Goal: Task Accomplishment & Management: Manage account settings

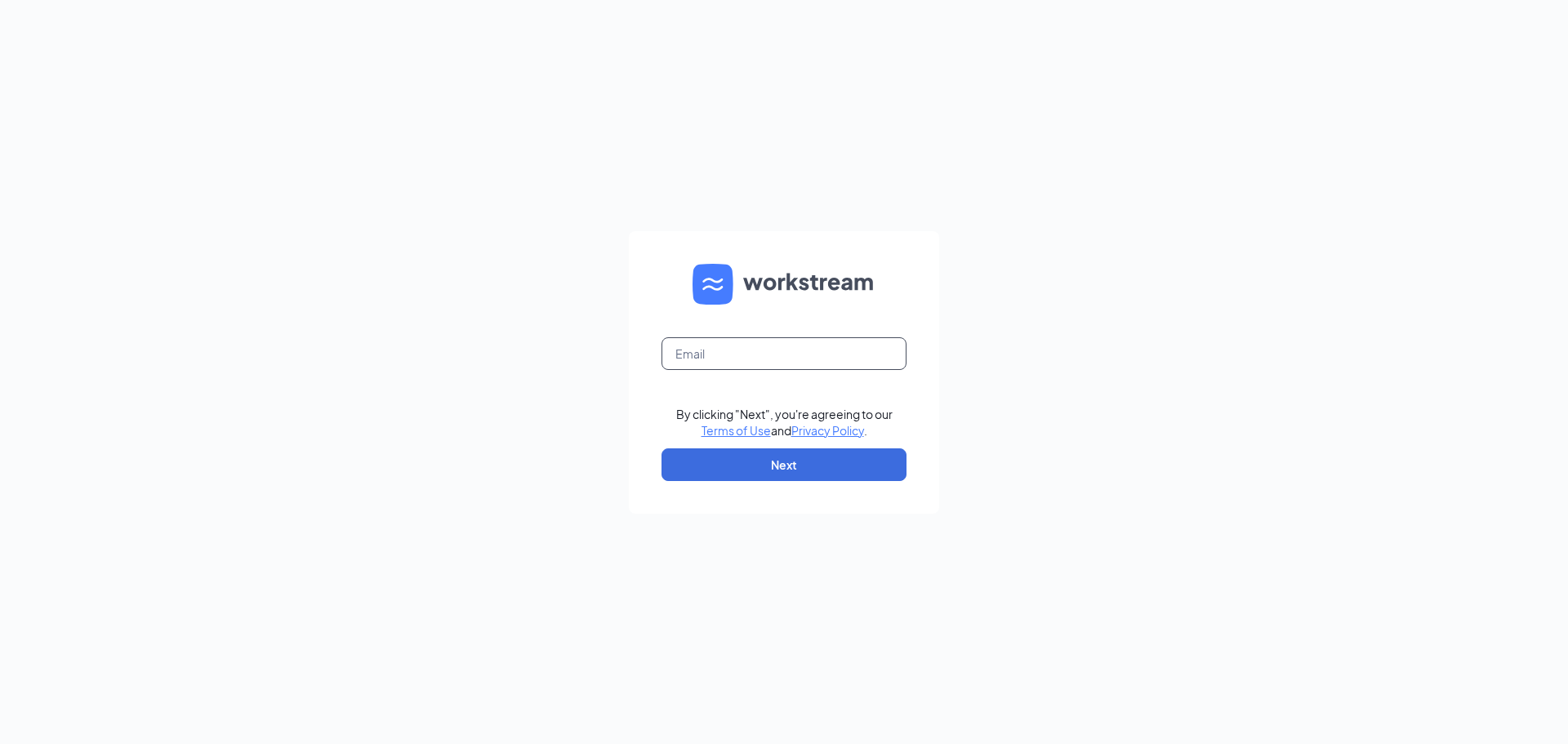
click at [707, 347] on input "text" at bounding box center [784, 353] width 245 height 32
type input "[EMAIL_ADDRESS][DOMAIN_NAME]"
click at [768, 465] on button "Next" at bounding box center [784, 464] width 245 height 32
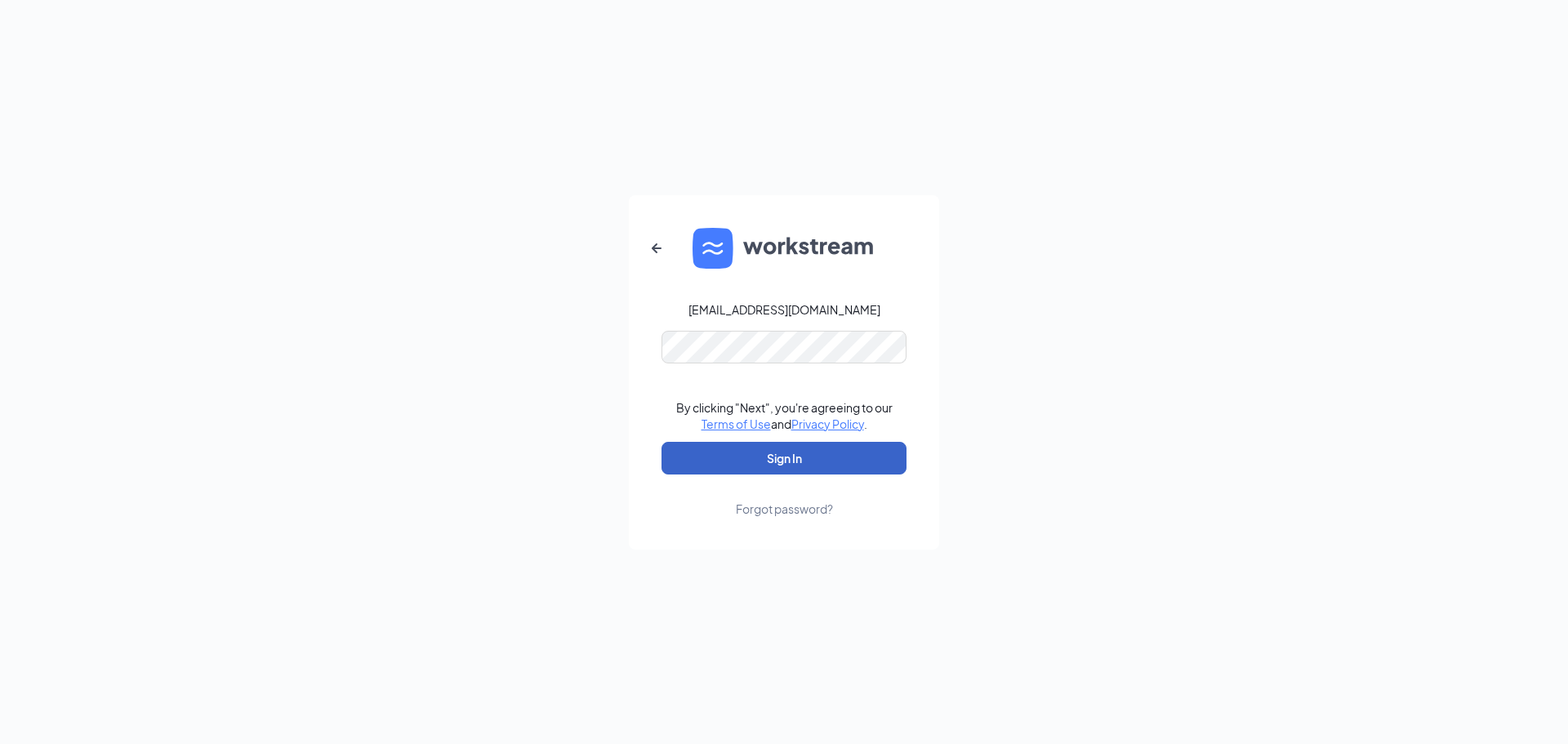
click at [784, 465] on button "Sign In" at bounding box center [784, 458] width 245 height 32
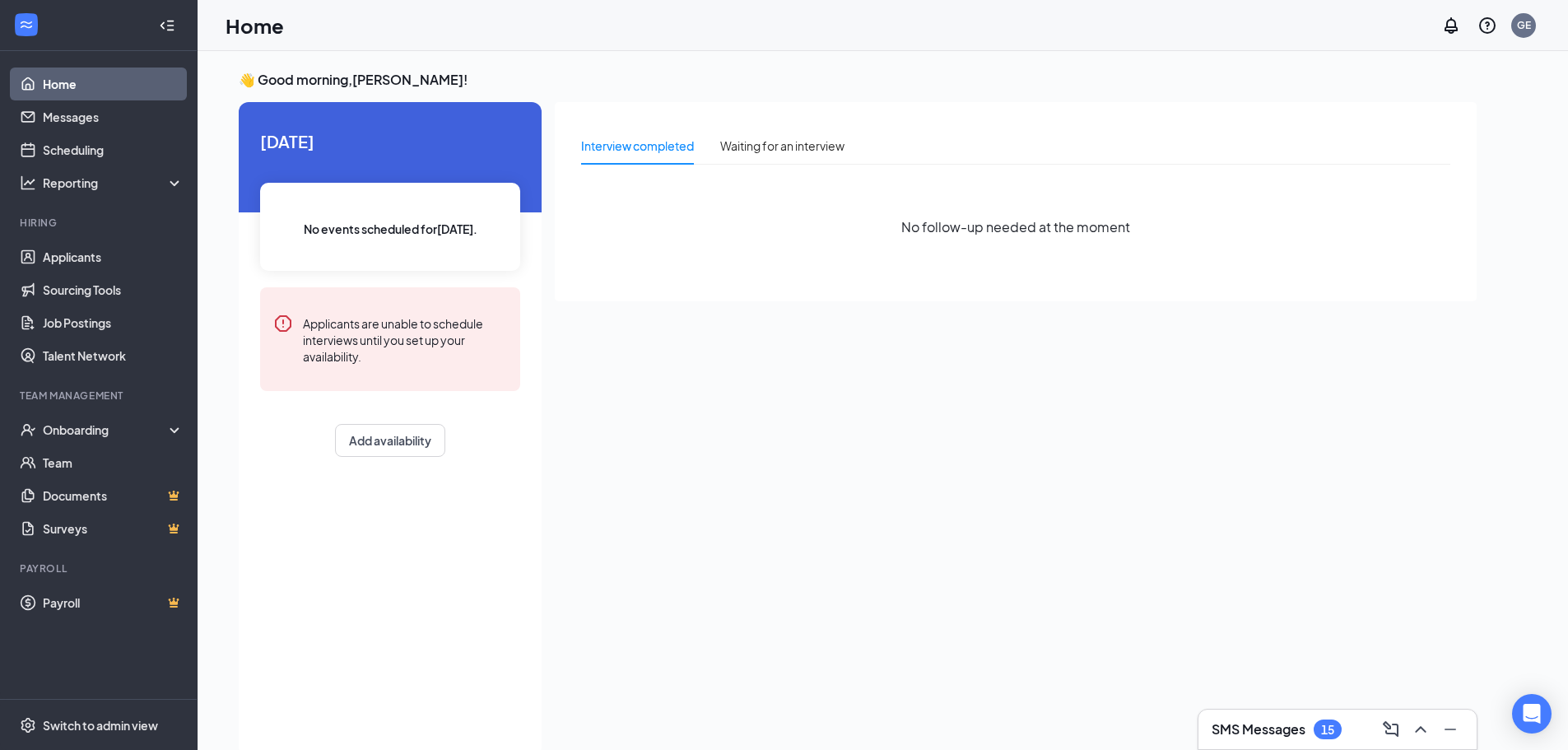
click at [604, 434] on div "Interview completed Waiting for an interview No follow-up needed at the moment" at bounding box center [1016, 424] width 922 height 644
click at [74, 436] on div "Onboarding" at bounding box center [107, 430] width 127 height 17
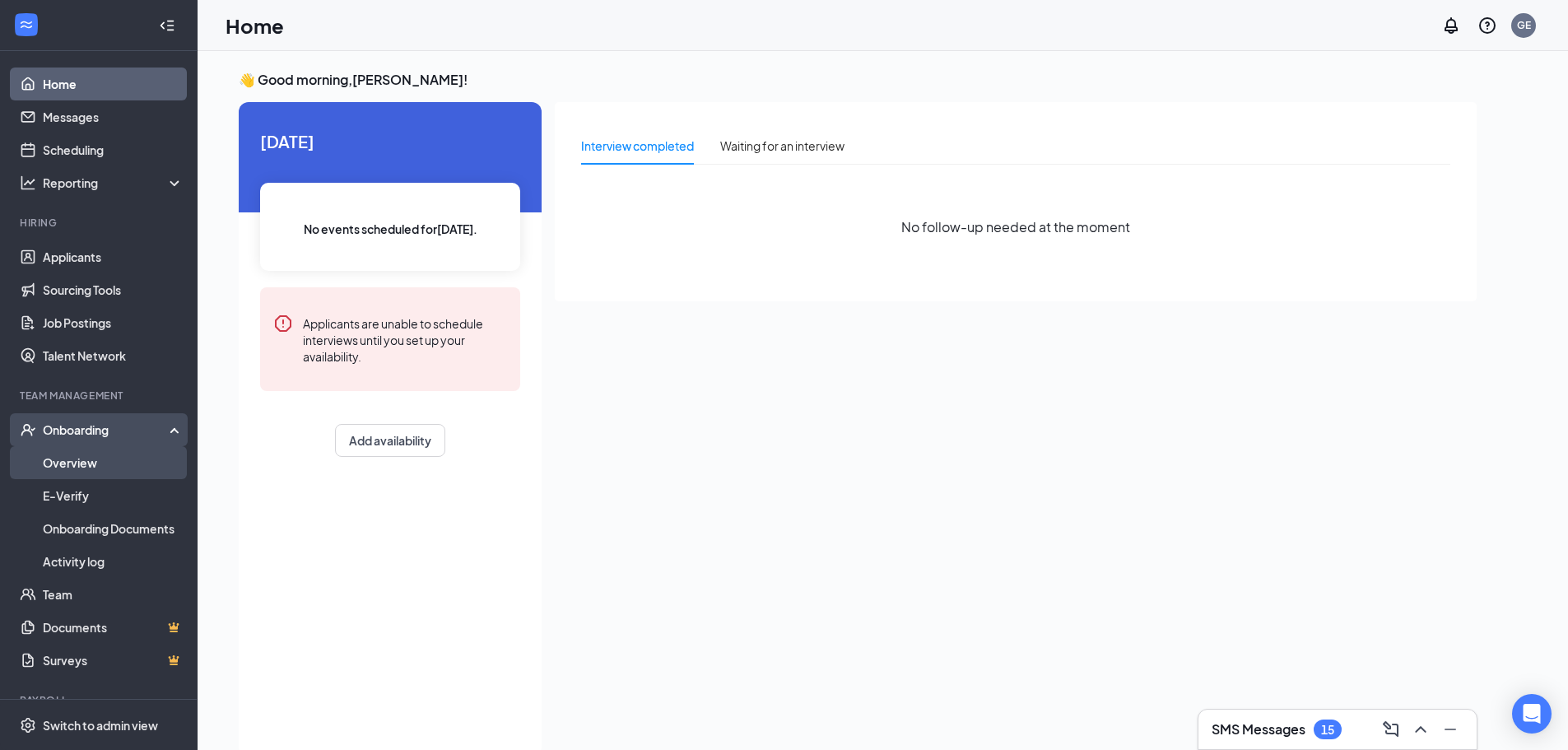
click at [79, 459] on link "Overview" at bounding box center [114, 462] width 141 height 33
